Goal: Find contact information: Find contact information

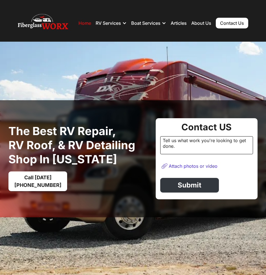
click at [232, 22] on link "Contact Us" at bounding box center [231, 23] width 32 height 11
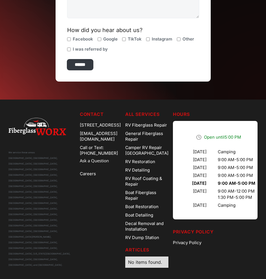
scroll to position [275, 0]
copy link "303) 585-0515"
copy link "[PHONE_NUMBER]"
drag, startPoint x: 127, startPoint y: 96, endPoint x: 98, endPoint y: 95, distance: 29.0
click at [98, 111] on nav "Contact 7685 Dahlia St, Commerce City, CO 80022 Contact@FiberglassWorx.com Call…" at bounding box center [100, 189] width 41 height 157
